Goal: Book appointment/travel/reservation

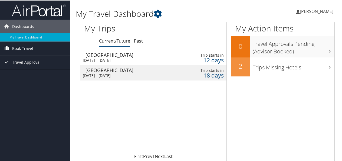
click at [25, 47] on span "Book Travel" at bounding box center [22, 48] width 21 height 14
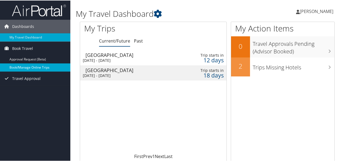
click at [29, 65] on link "Book/Manage Online Trips" at bounding box center [35, 67] width 70 height 8
